Goal: Information Seeking & Learning: Compare options

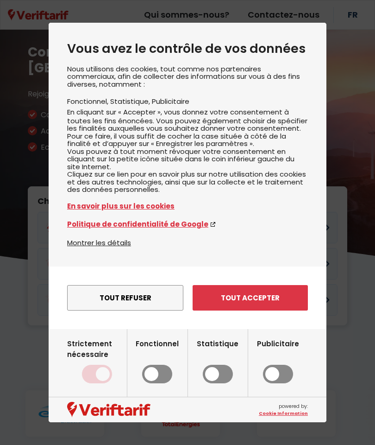
click at [143, 310] on button "Tout refuser" at bounding box center [125, 297] width 116 height 25
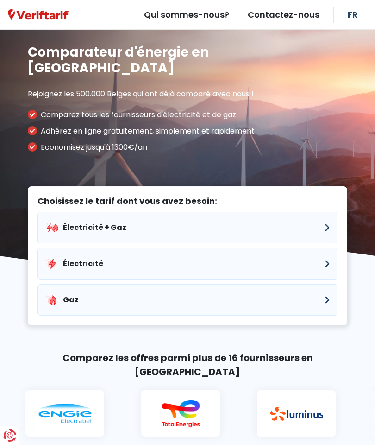
click at [330, 289] on button "Gaz" at bounding box center [188, 300] width 300 height 32
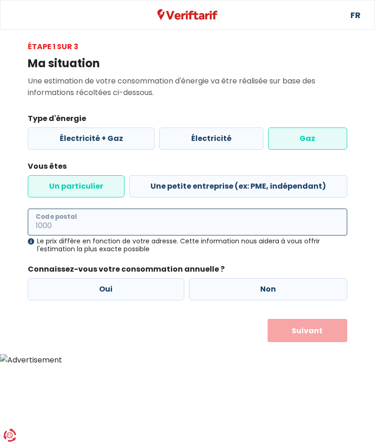
click at [88, 221] on input "Code postal" at bounding box center [188, 222] width 320 height 27
type input "1400"
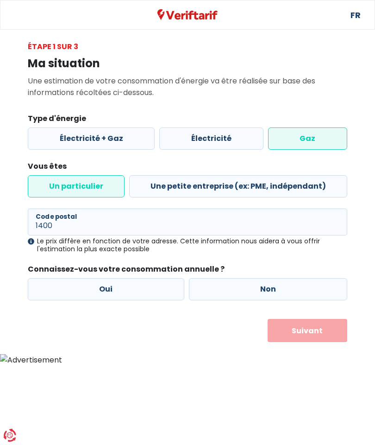
click at [132, 287] on label "Oui" at bounding box center [106, 289] width 157 height 22
click at [132, 287] on input "Oui" at bounding box center [106, 289] width 157 height 22
radio input "true"
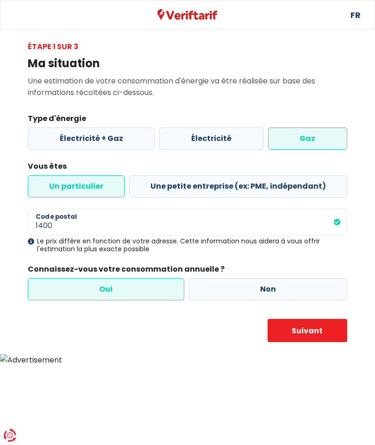
click at [328, 329] on button "Suivant" at bounding box center [308, 330] width 80 height 23
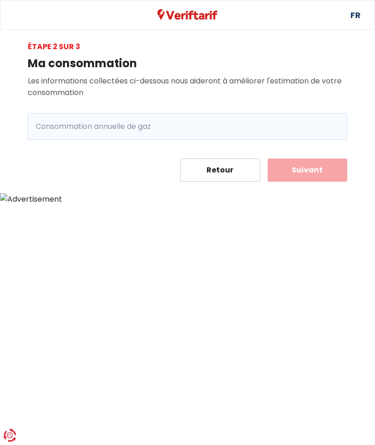
click at [48, 134] on span "kWh" at bounding box center [40, 126] width 25 height 27
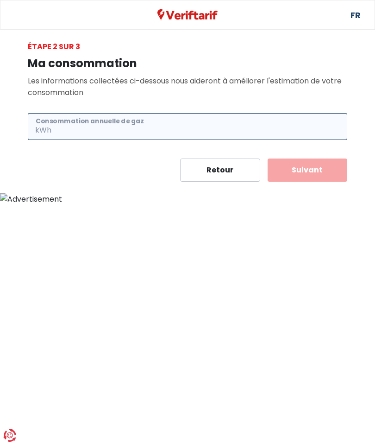
click at [56, 133] on input "Consommation annuelle de gaz" at bounding box center [200, 126] width 294 height 27
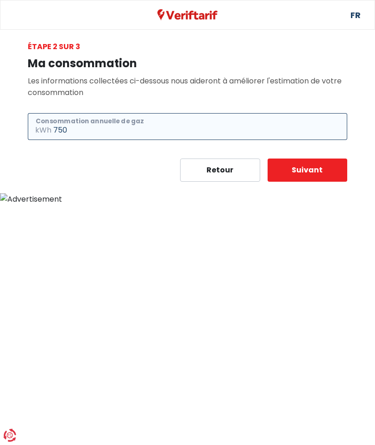
type input "750"
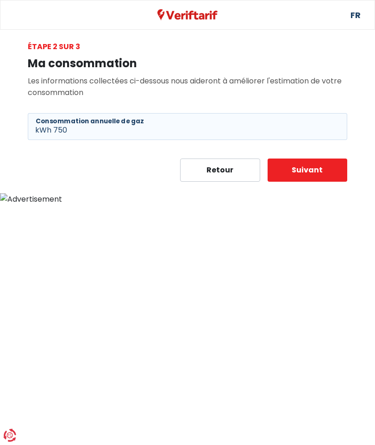
click at [312, 170] on button "Suivant" at bounding box center [308, 169] width 80 height 23
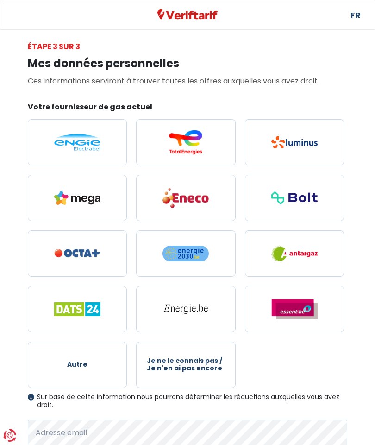
click at [303, 147] on img at bounding box center [295, 142] width 46 height 13
click at [303, 147] on input "radio" at bounding box center [294, 142] width 99 height 46
radio input "true"
